Goal: Information Seeking & Learning: Learn about a topic

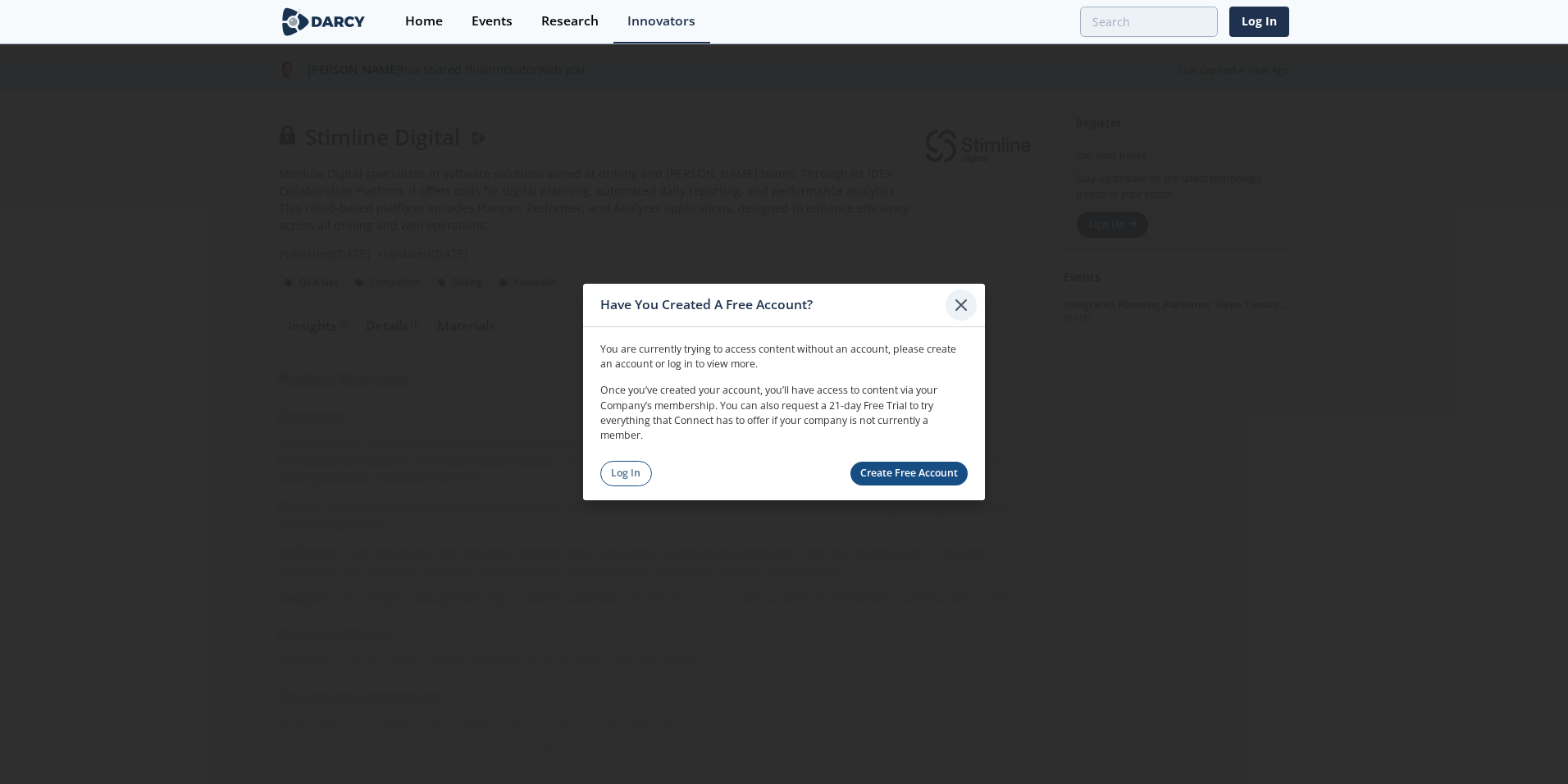
click at [961, 312] on icon at bounding box center [961, 305] width 20 height 20
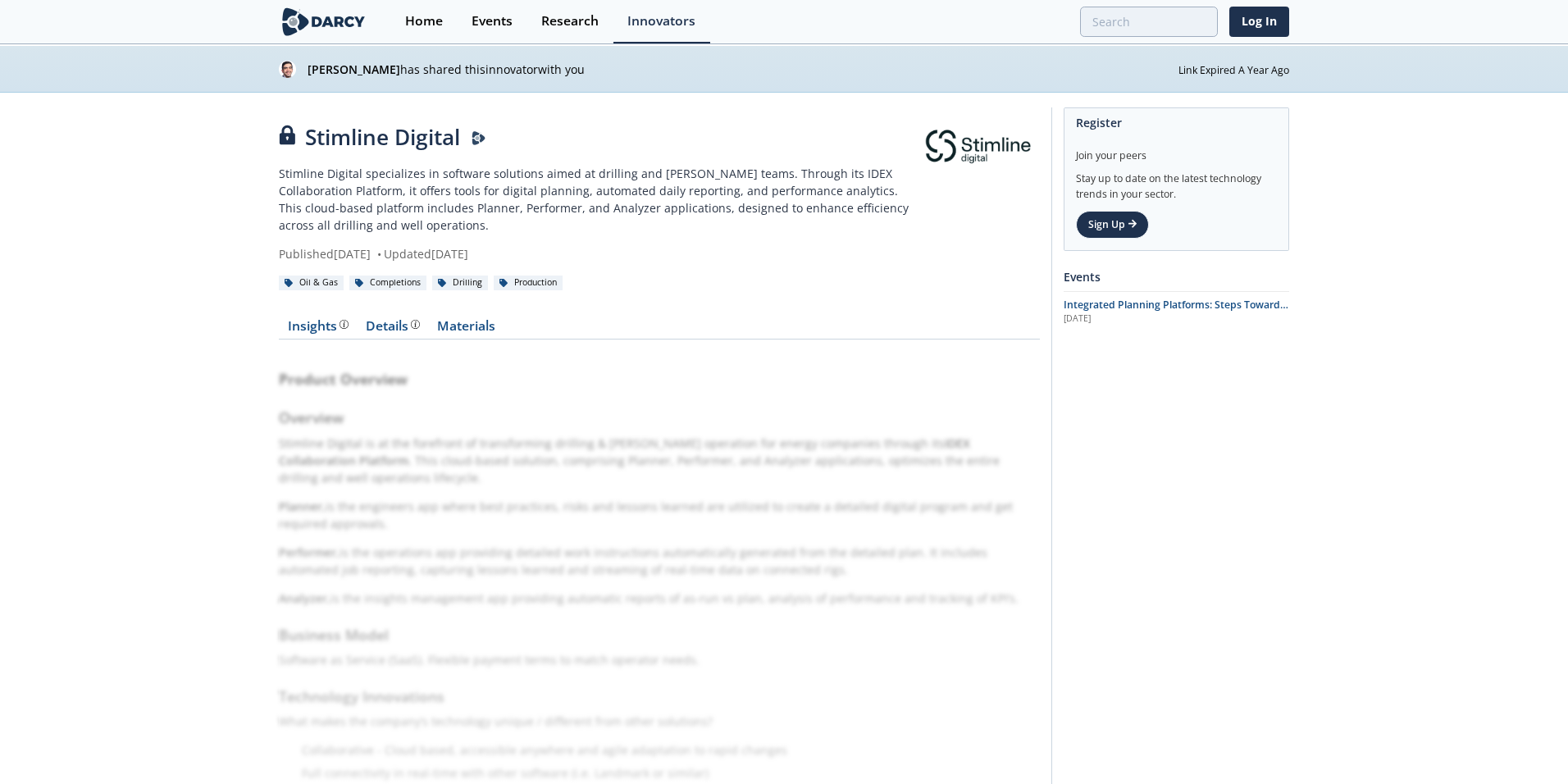
click at [476, 74] on p "[PERSON_NAME] has shared this innovator with you" at bounding box center [743, 69] width 871 height 18
copy div "[PERSON_NAME] has shared this innovator with you"
click at [964, 147] on link at bounding box center [977, 148] width 125 height 52
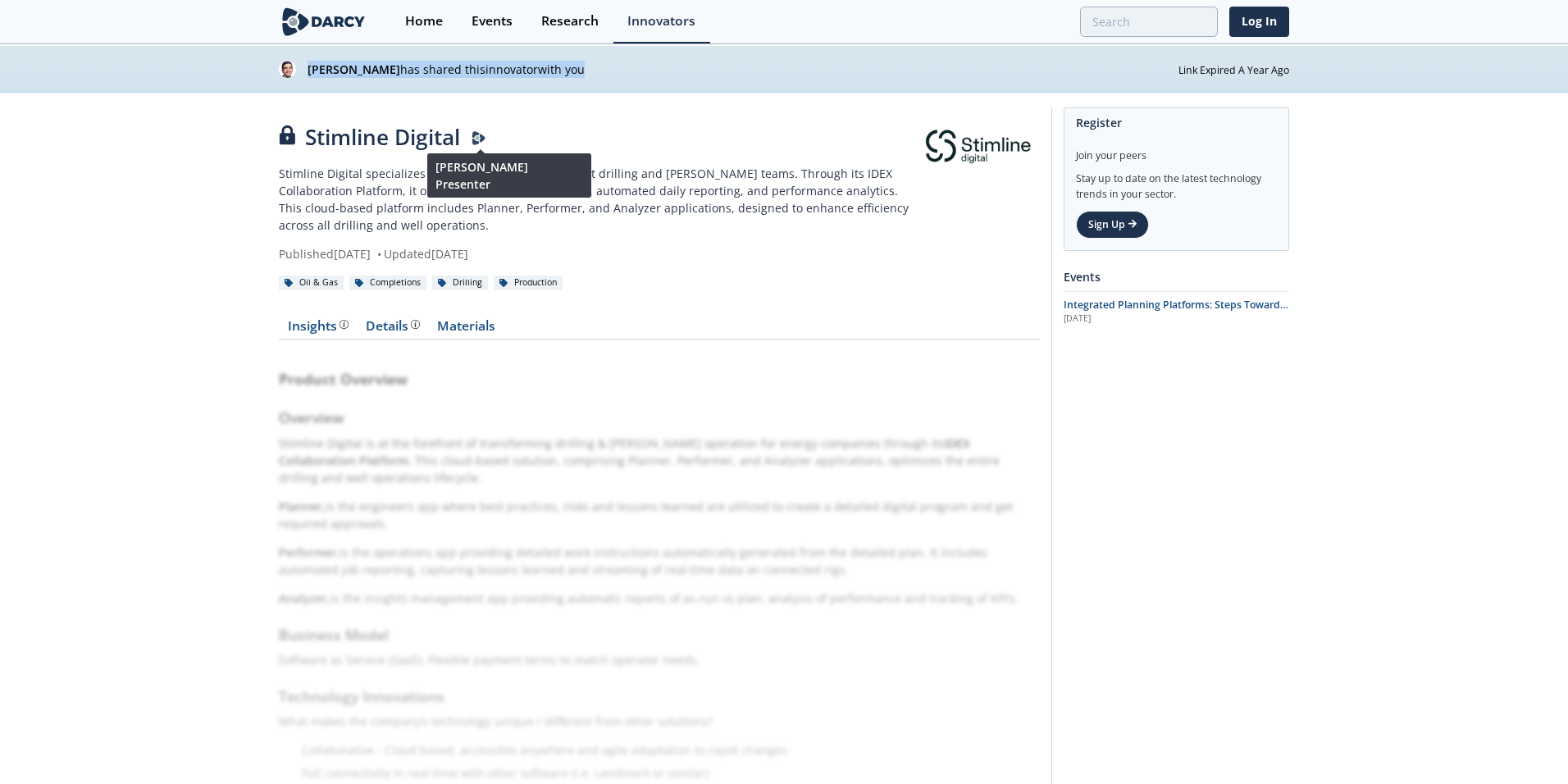
click at [477, 135] on img at bounding box center [478, 138] width 15 height 15
click at [456, 327] on link "Materials" at bounding box center [465, 330] width 75 height 20
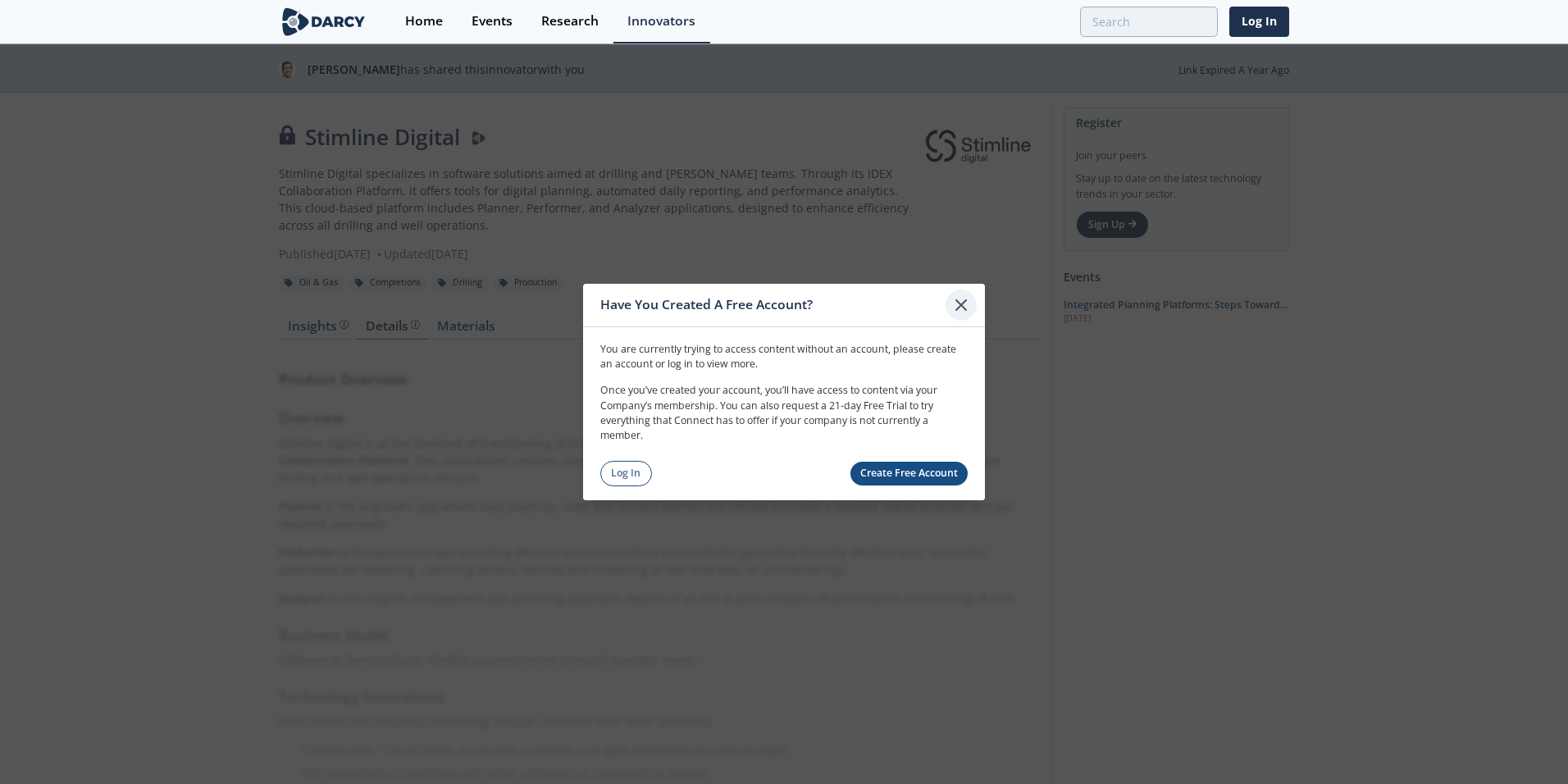
click at [959, 305] on icon at bounding box center [961, 305] width 20 height 20
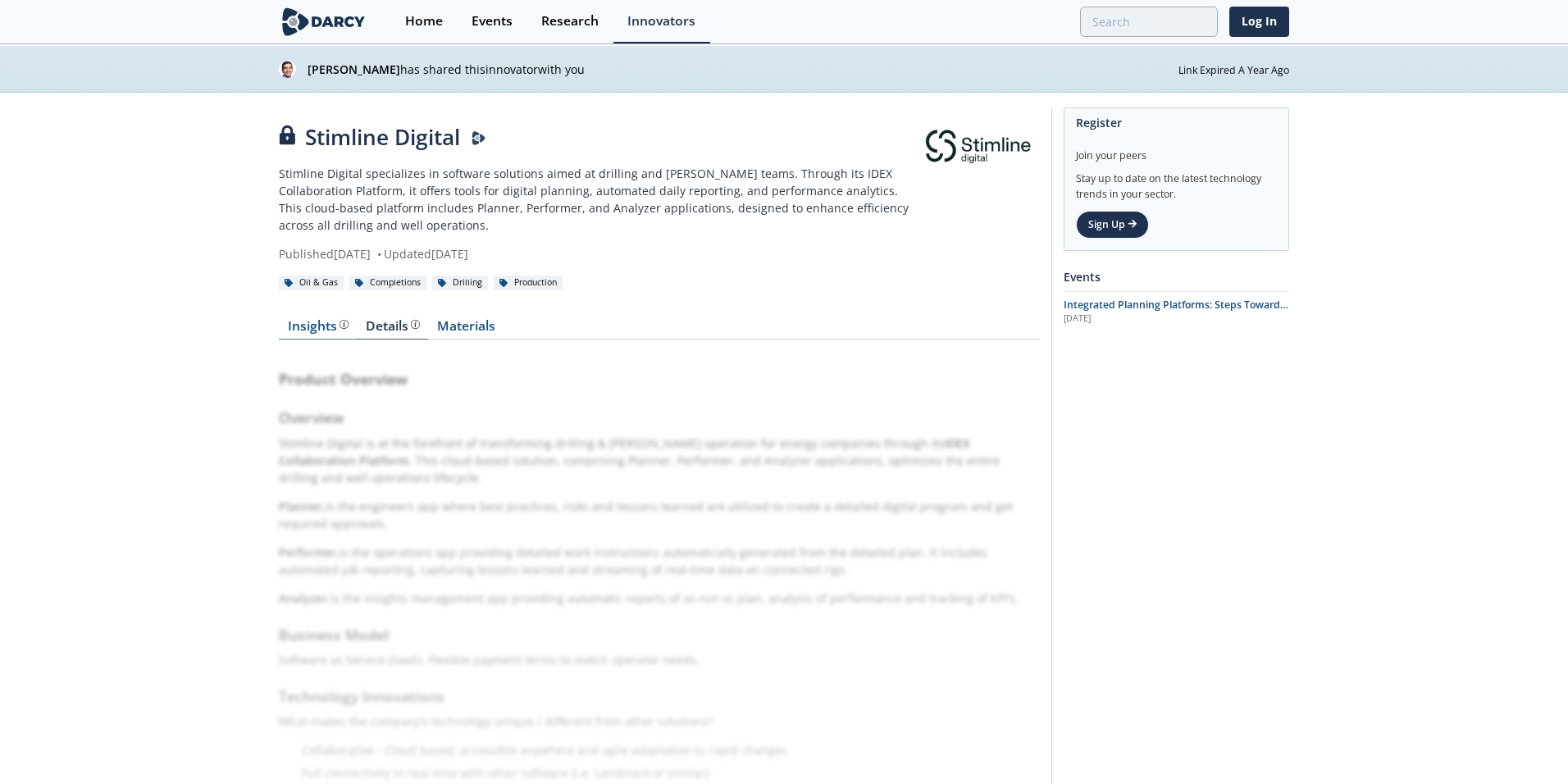
click at [317, 320] on div "Insights The [PERSON_NAME] Research team’s summarized opinion of the innovator,…" at bounding box center [317, 326] width 60 height 13
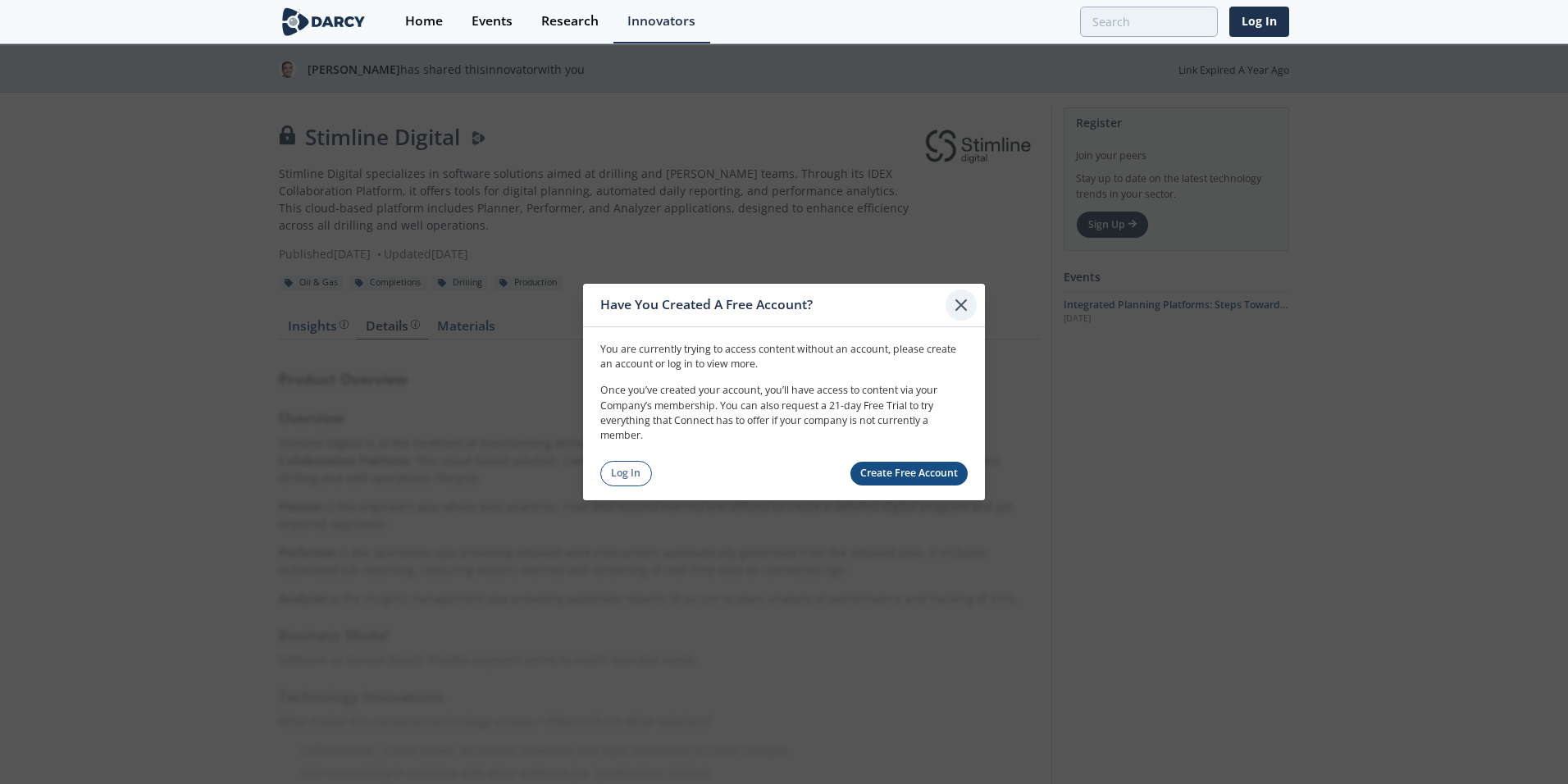
click at [968, 296] on icon at bounding box center [961, 305] width 20 height 20
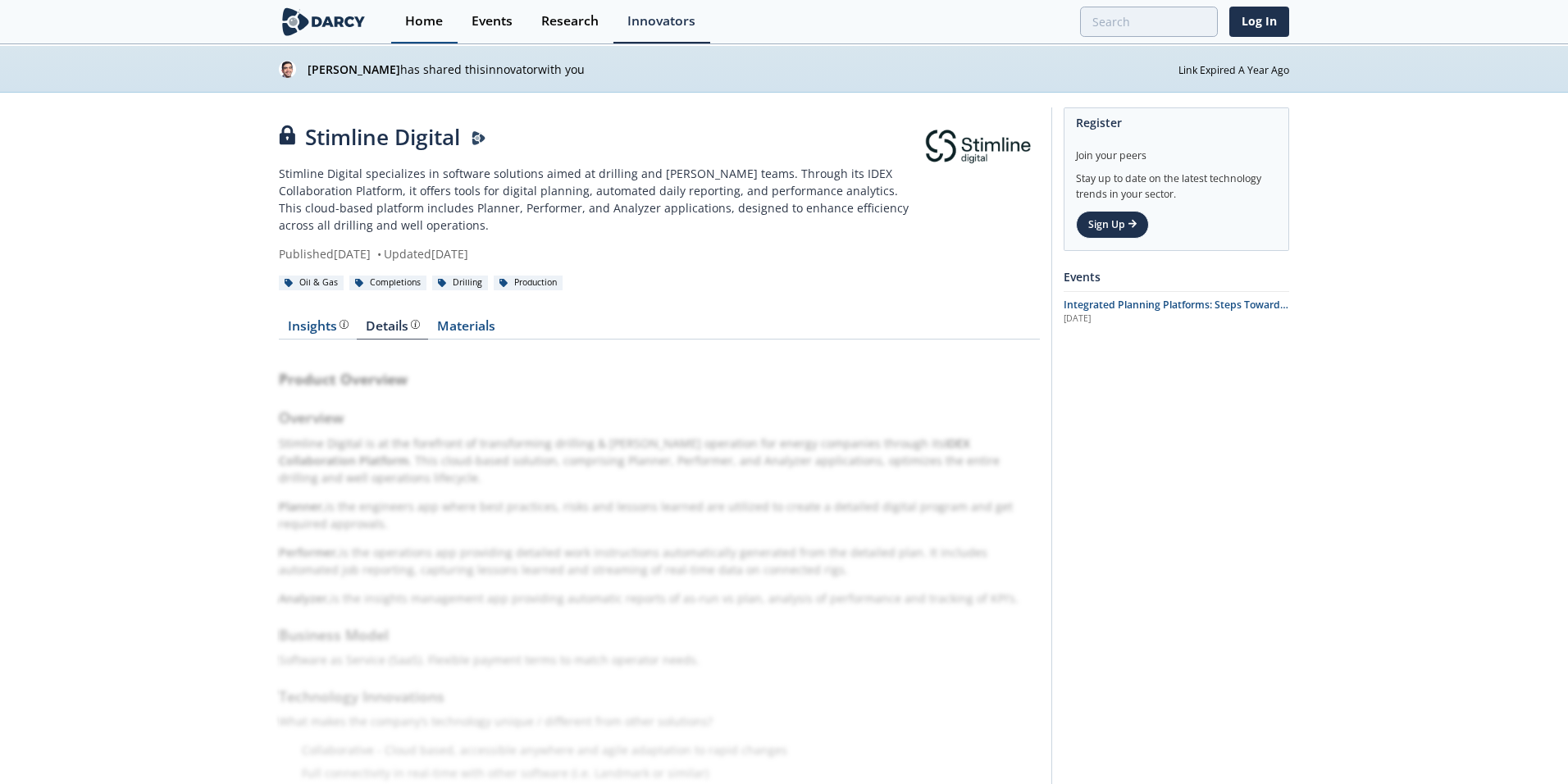
click at [427, 24] on div "Home" at bounding box center [423, 21] width 38 height 13
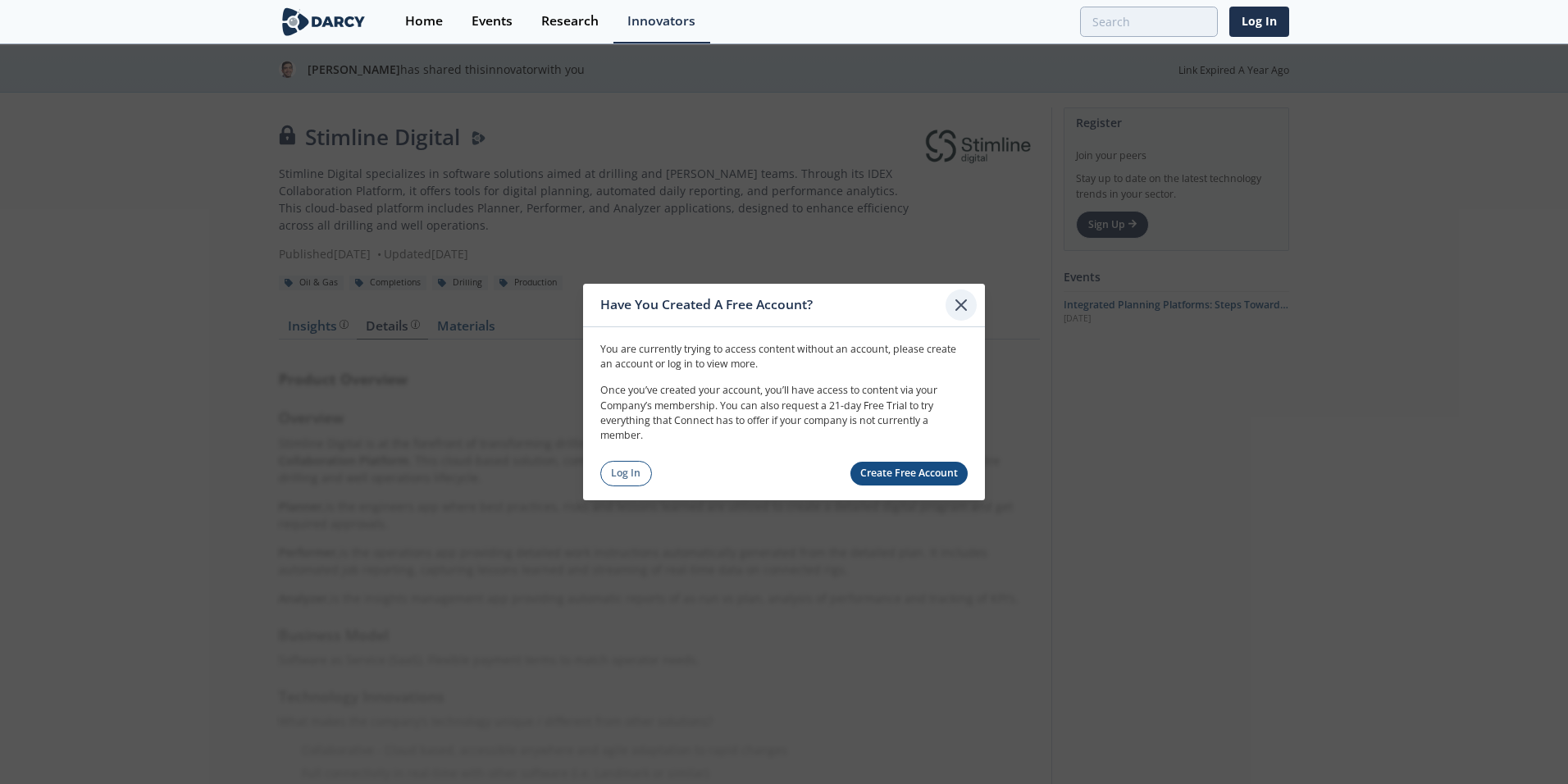
click at [957, 305] on icon at bounding box center [961, 305] width 20 height 20
